Goal: Transaction & Acquisition: Purchase product/service

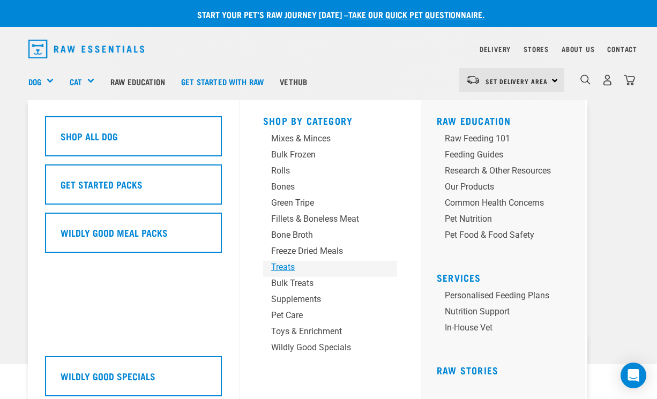
click at [290, 268] on div "Treats" at bounding box center [321, 267] width 100 height 13
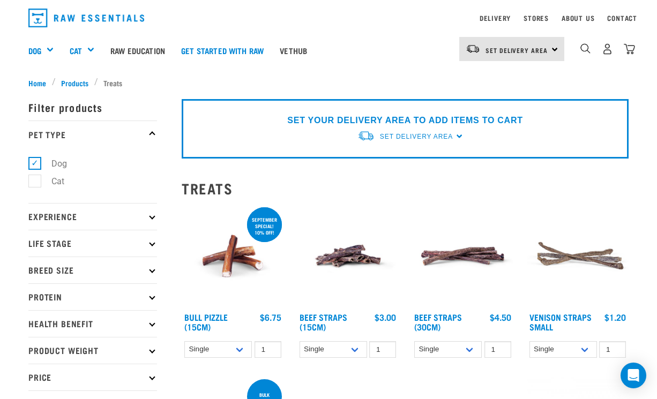
scroll to position [66, 0]
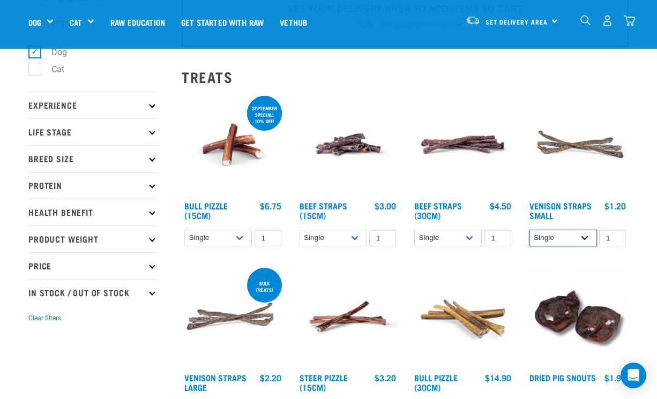
select select "337205"
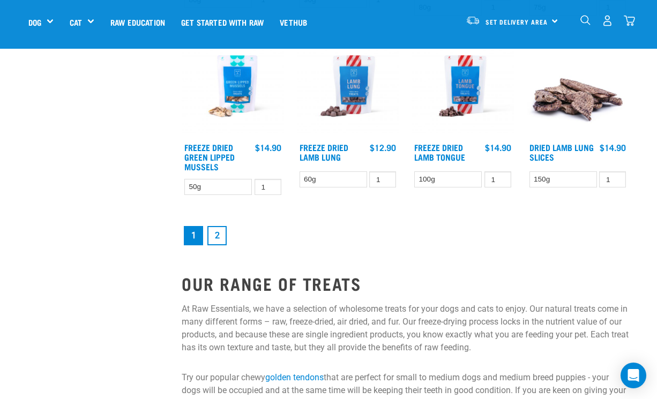
scroll to position [1362, 0]
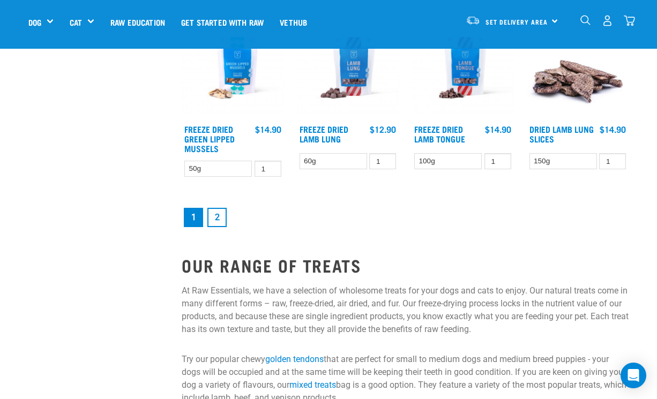
click at [219, 219] on link "2" at bounding box center [216, 217] width 19 height 19
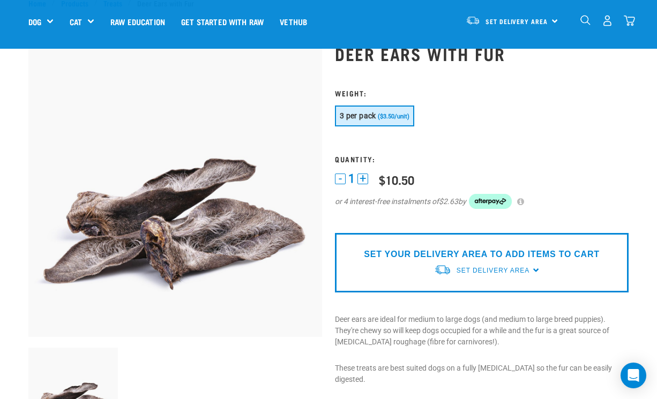
scroll to position [36, 0]
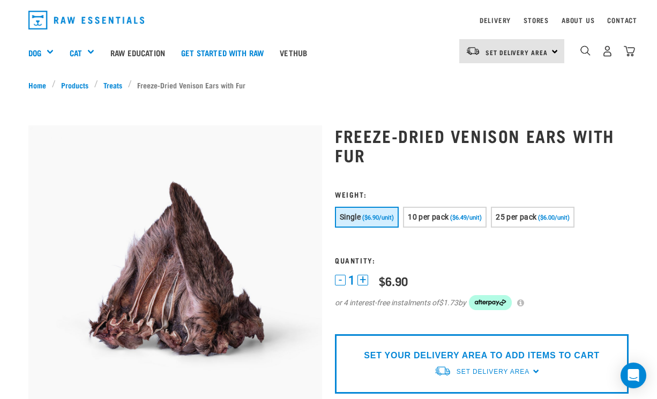
scroll to position [29, 0]
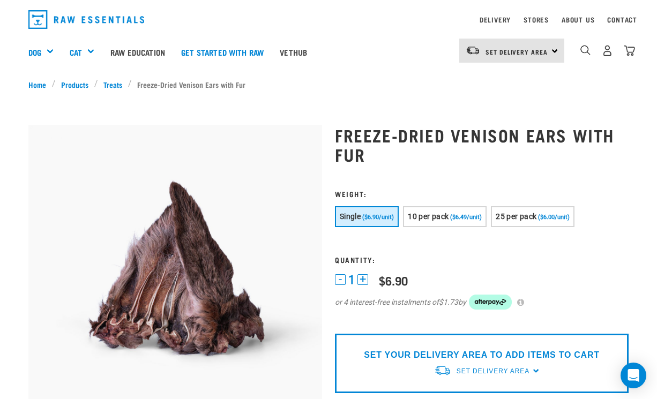
click at [377, 217] on span "($6.90/unit)" at bounding box center [378, 217] width 32 height 7
click at [448, 217] on span "10 per pack" at bounding box center [428, 216] width 41 height 9
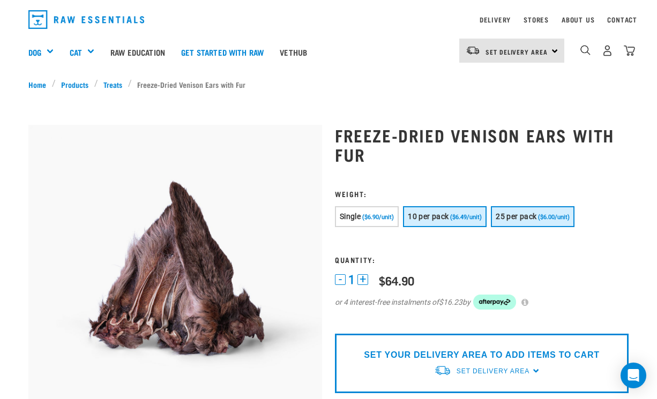
click at [529, 214] on span "25 per pack" at bounding box center [515, 216] width 41 height 9
click at [445, 217] on span "10 per pack" at bounding box center [428, 216] width 41 height 9
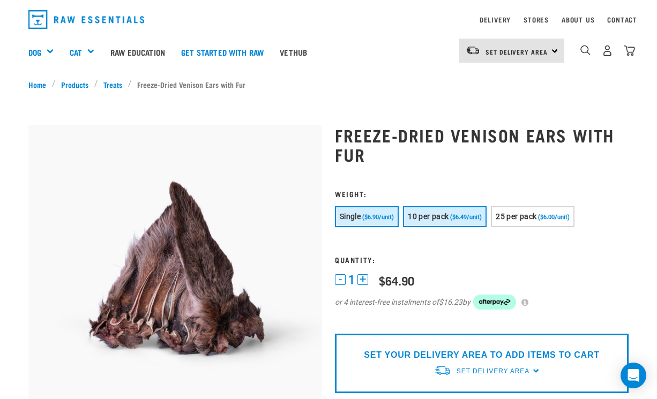
click at [376, 214] on span "($6.90/unit)" at bounding box center [378, 217] width 32 height 7
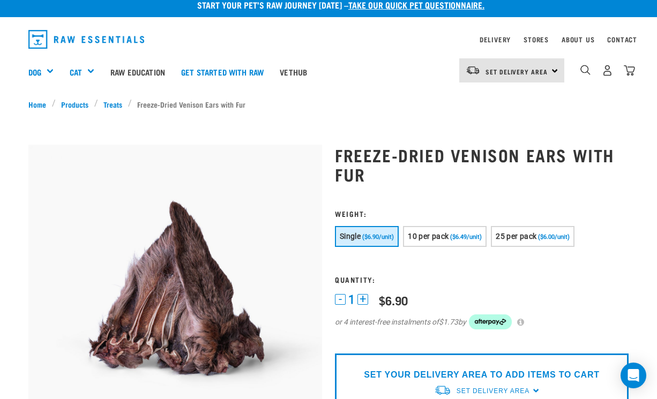
scroll to position [10, 0]
